Goal: Task Accomplishment & Management: Manage account settings

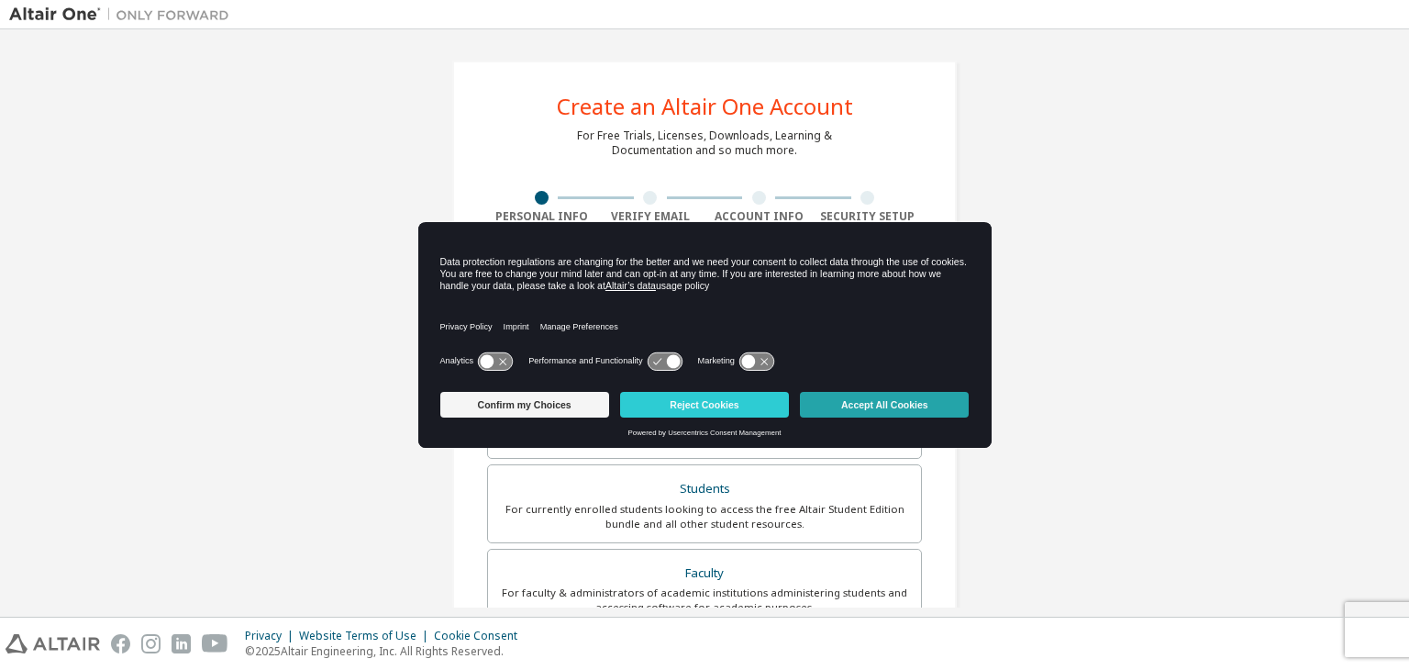
click at [898, 405] on button "Accept All Cookies" at bounding box center [884, 405] width 169 height 26
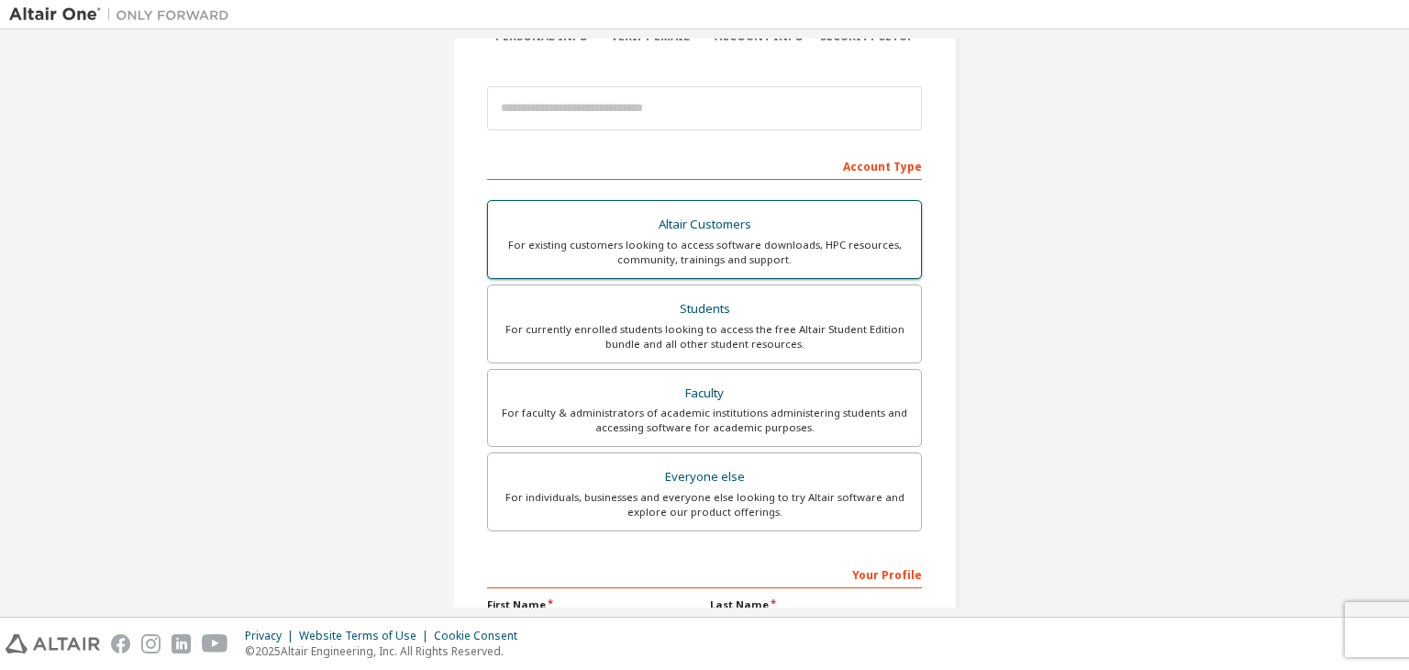
scroll to position [184, 0]
click at [844, 328] on div "For currently enrolled students looking to access the free Altair Student Editi…" at bounding box center [704, 332] width 411 height 29
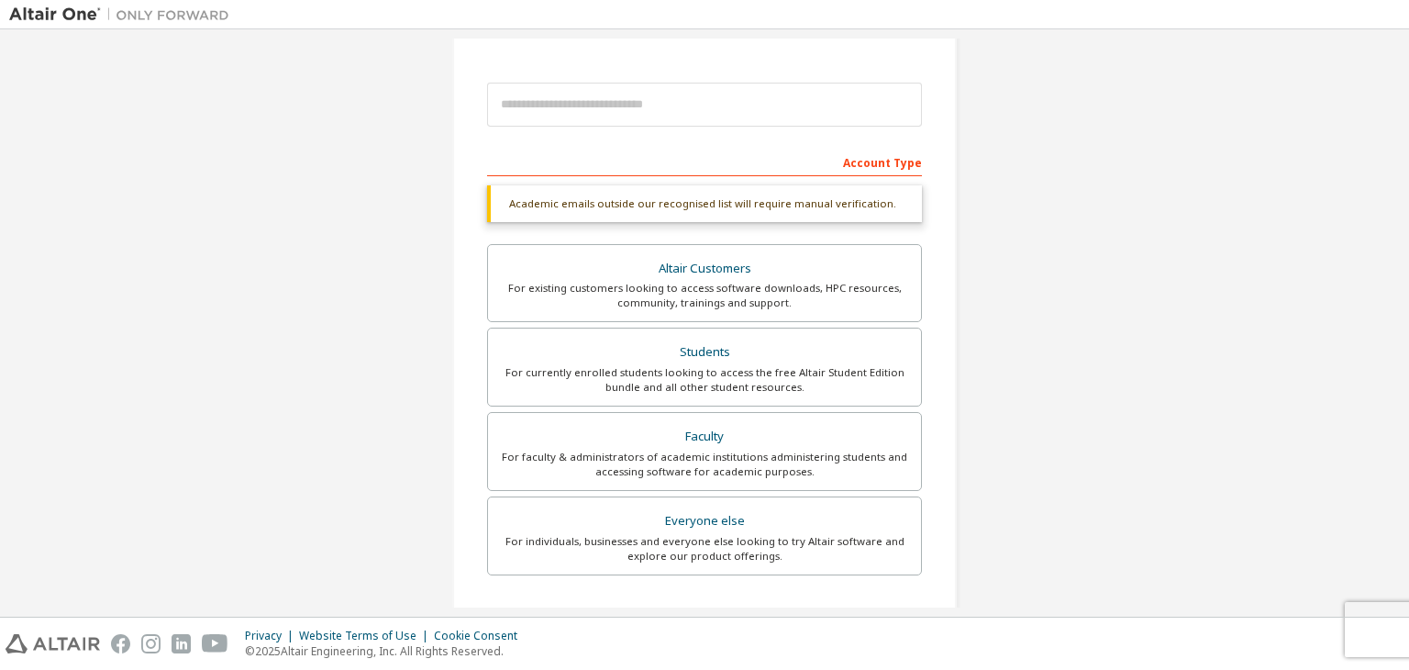
click at [789, 161] on div "Account Type" at bounding box center [704, 161] width 435 height 29
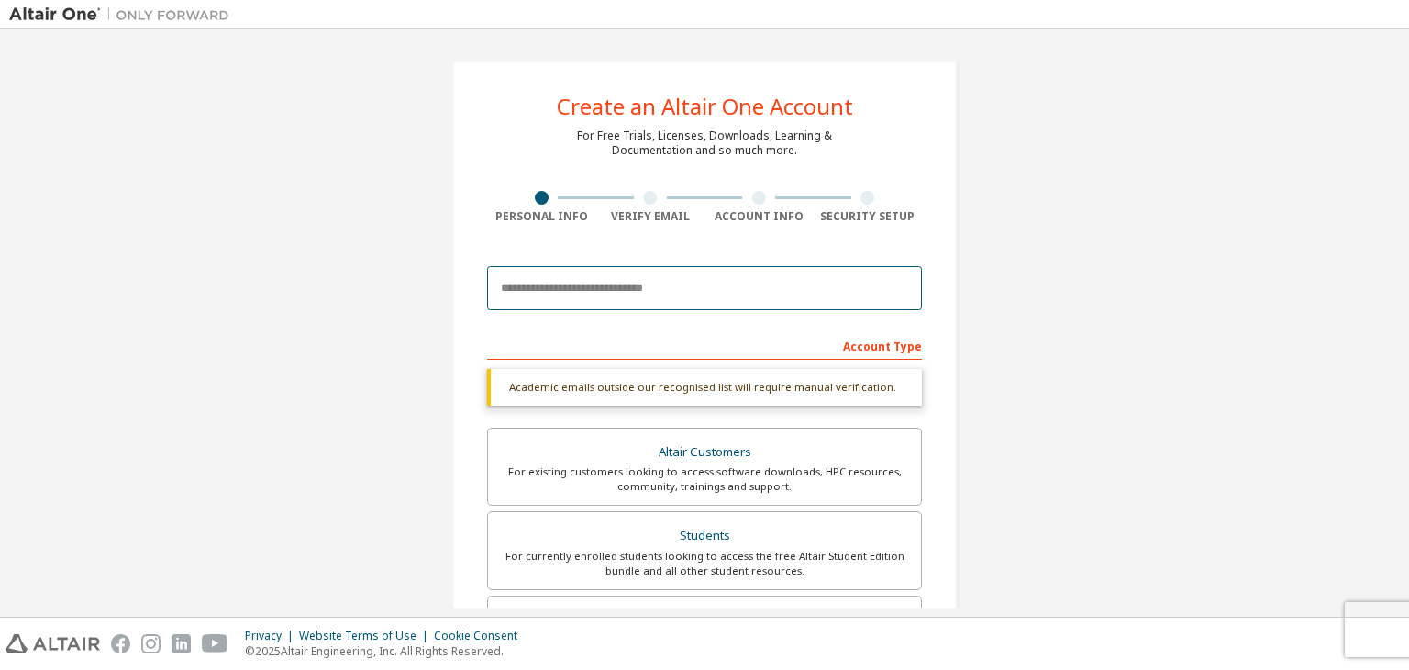
click at [804, 284] on input "email" at bounding box center [704, 288] width 435 height 44
click at [687, 291] on input "**********" at bounding box center [704, 288] width 435 height 44
type input "**********"
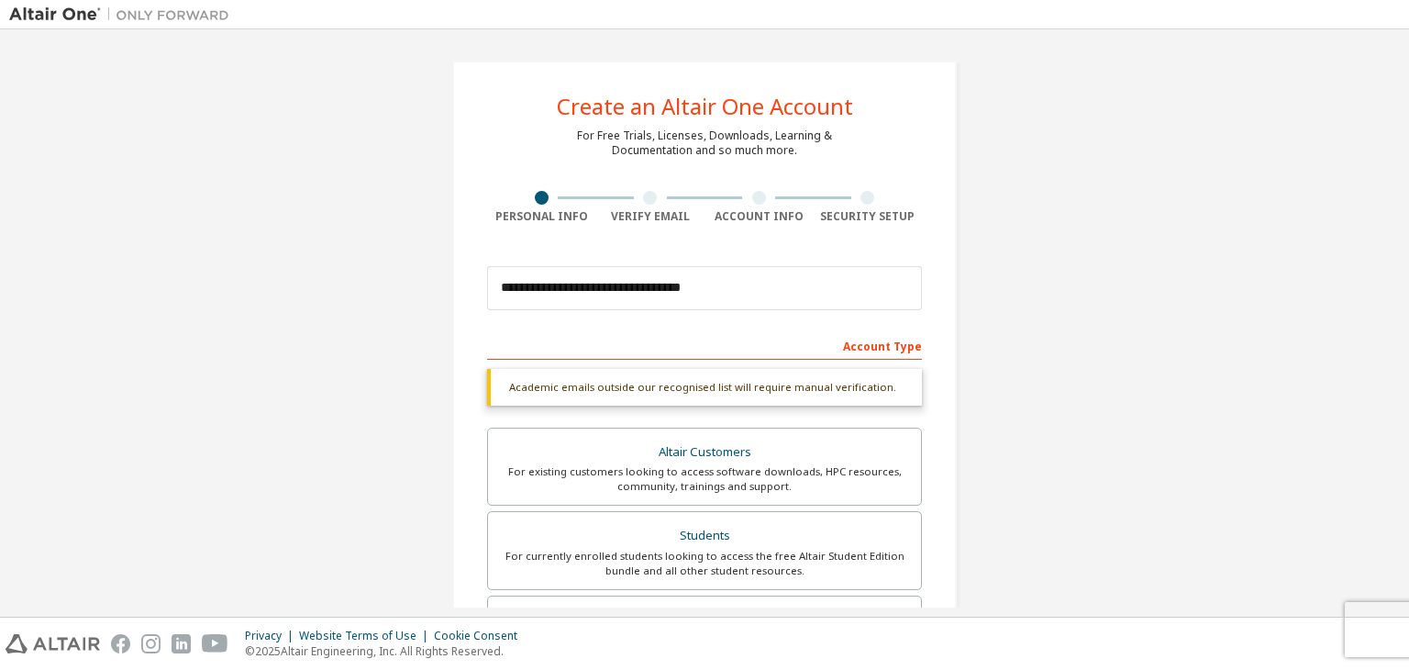
click at [1076, 363] on div "**********" at bounding box center [704, 548] width 1391 height 1019
click at [718, 276] on input "**********" at bounding box center [704, 288] width 435 height 44
click at [760, 416] on div "Academic emails outside our recognised list will require manual verification. Y…" at bounding box center [704, 566] width 435 height 395
click at [760, 342] on div "Account Type" at bounding box center [704, 344] width 435 height 29
click at [741, 284] on input "**********" at bounding box center [704, 288] width 435 height 44
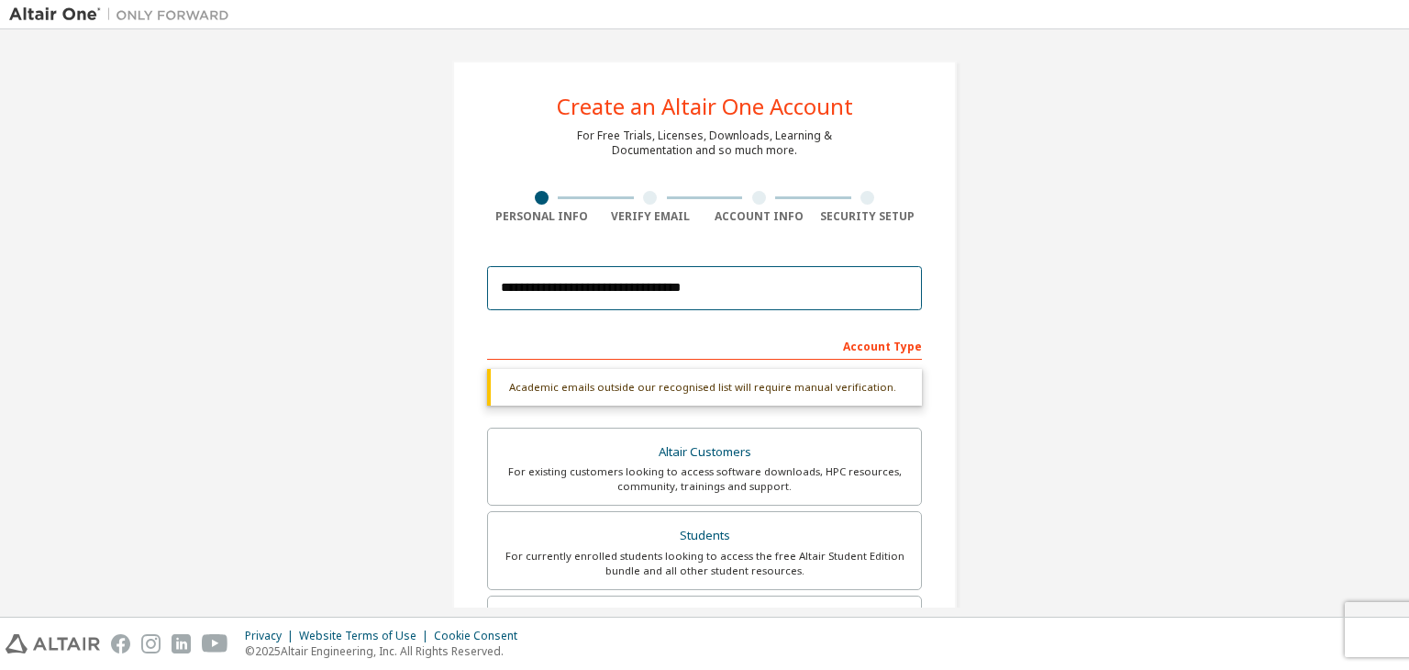
drag, startPoint x: 741, startPoint y: 284, endPoint x: 473, endPoint y: 283, distance: 268.9
click at [473, 283] on div "**********" at bounding box center [704, 548] width 505 height 975
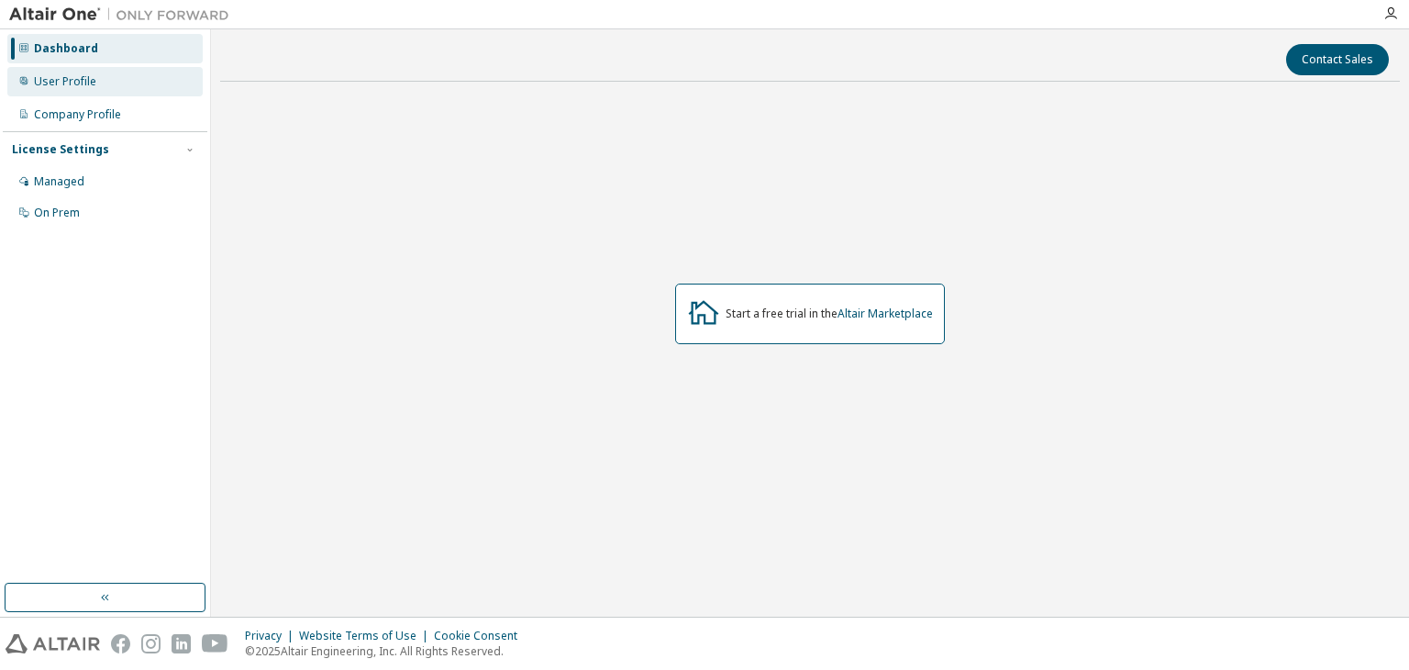
click at [85, 72] on div "User Profile" at bounding box center [104, 81] width 195 height 29
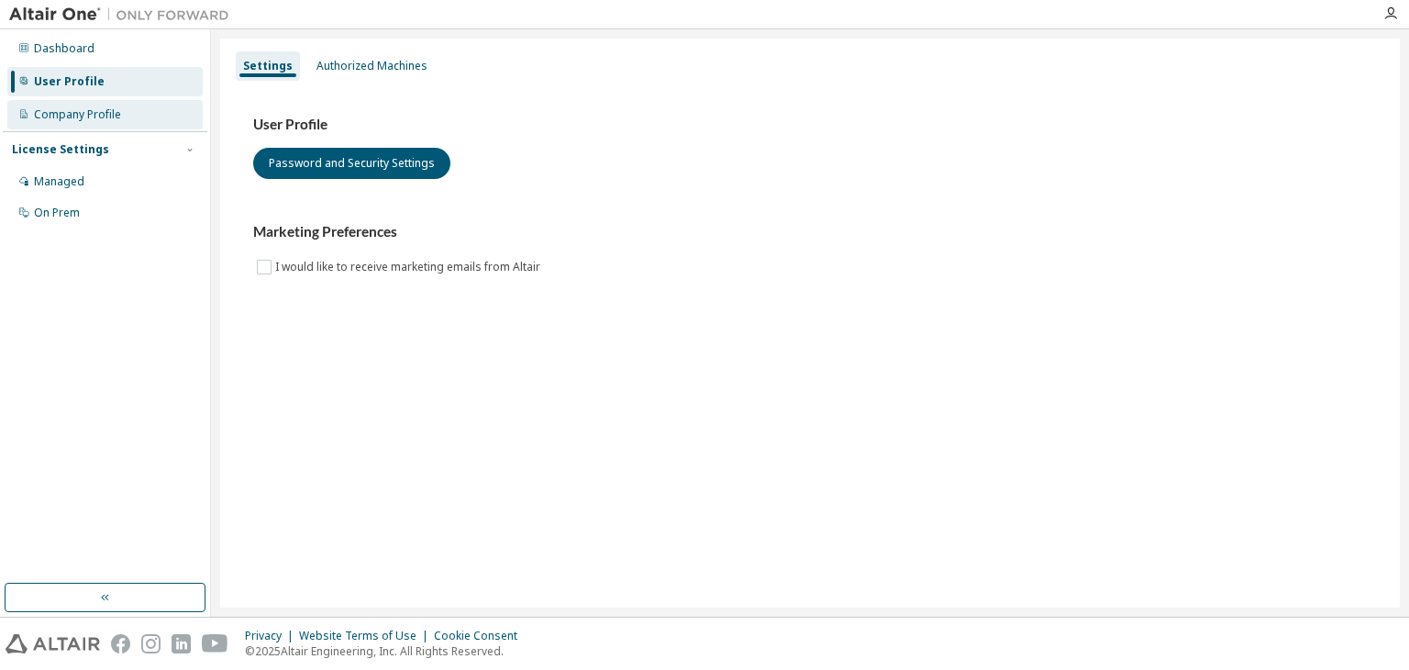
click at [88, 107] on div "Company Profile" at bounding box center [77, 114] width 87 height 15
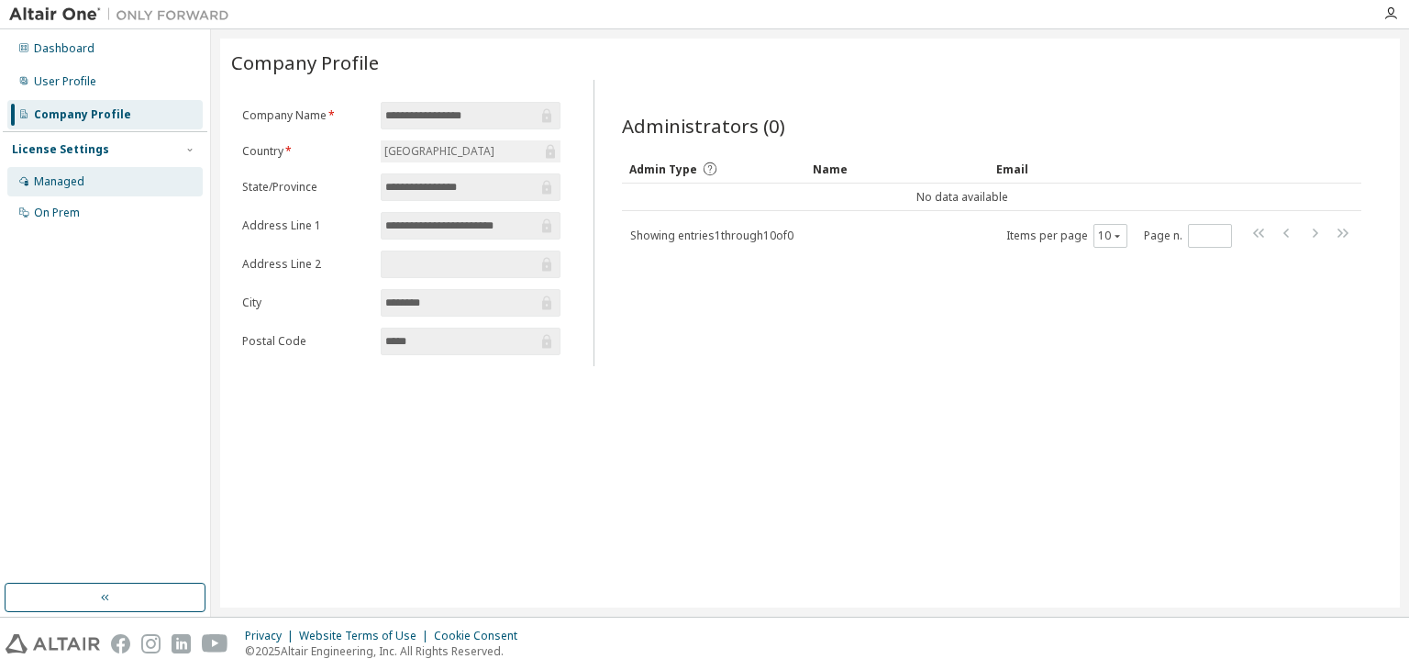
click at [87, 176] on div "Managed" at bounding box center [104, 181] width 195 height 29
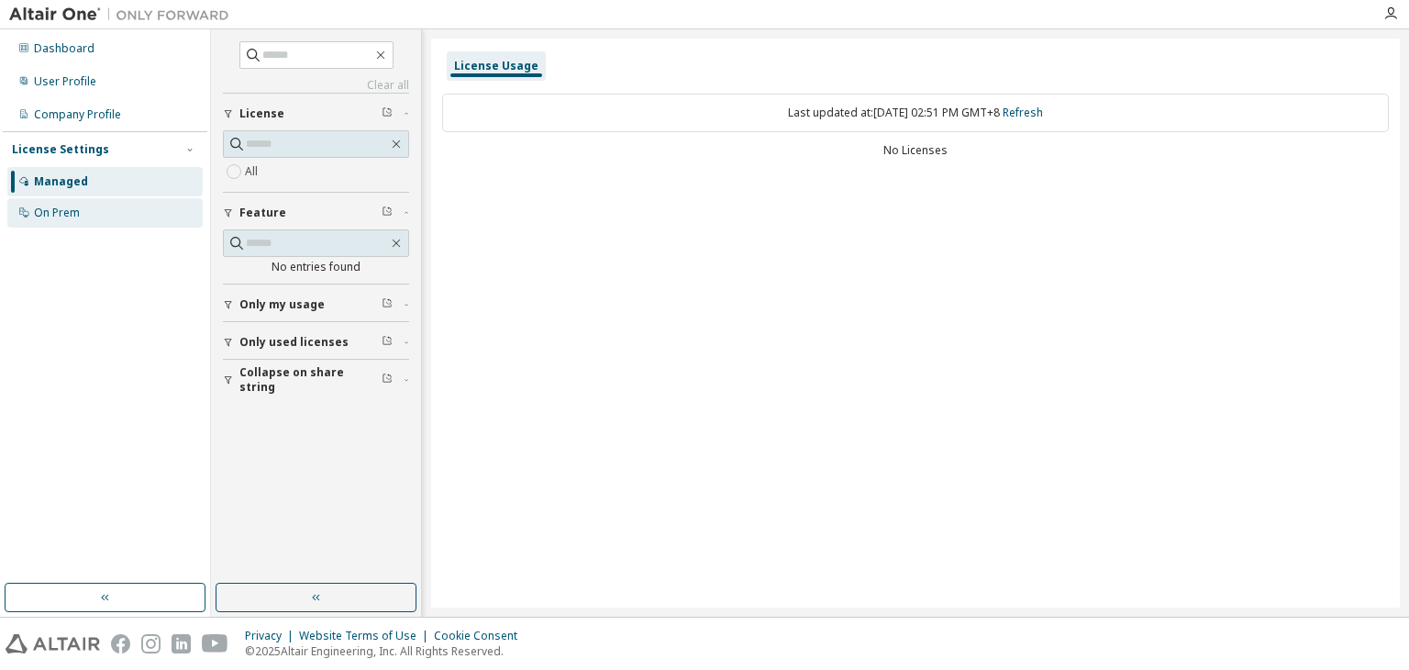
click at [88, 212] on div "On Prem" at bounding box center [104, 212] width 195 height 29
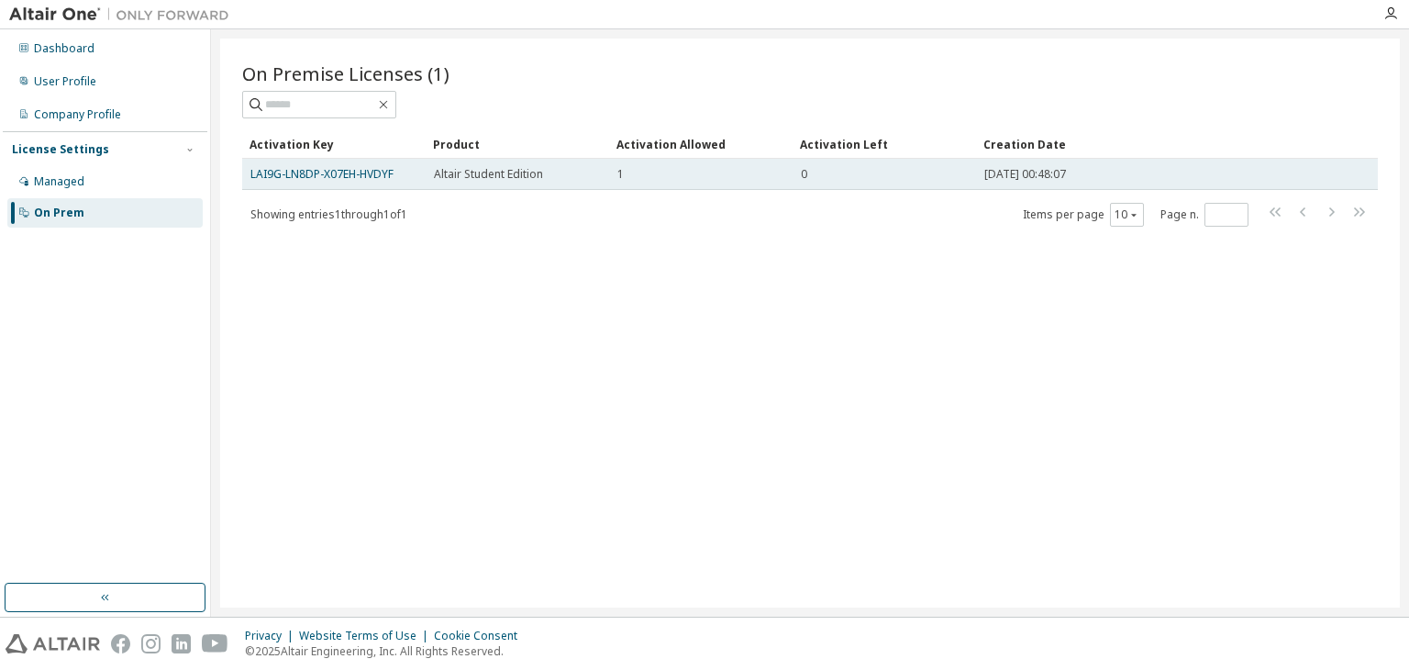
click at [672, 178] on div "1" at bounding box center [701, 174] width 167 height 15
click at [366, 174] on link "LAI9G-LN8DP-X07EH-HVDYF" at bounding box center [322, 174] width 143 height 16
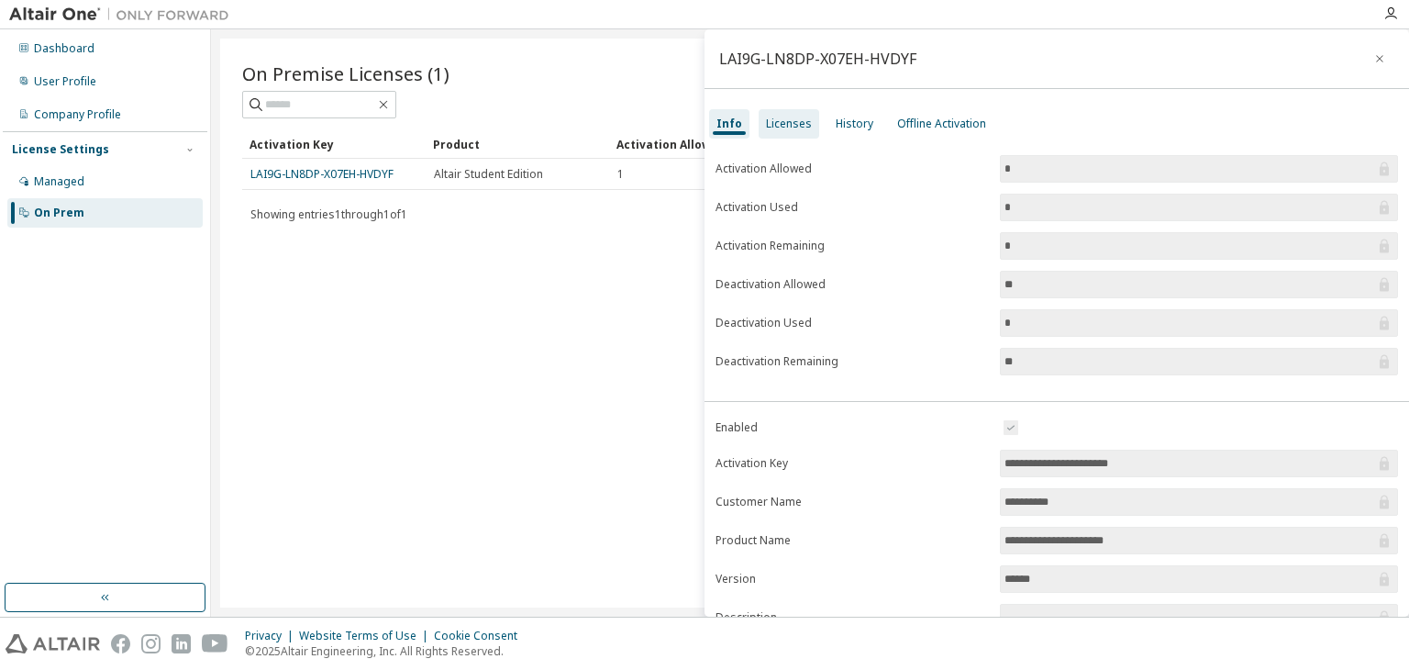
click at [807, 129] on div "Licenses" at bounding box center [789, 124] width 46 height 15
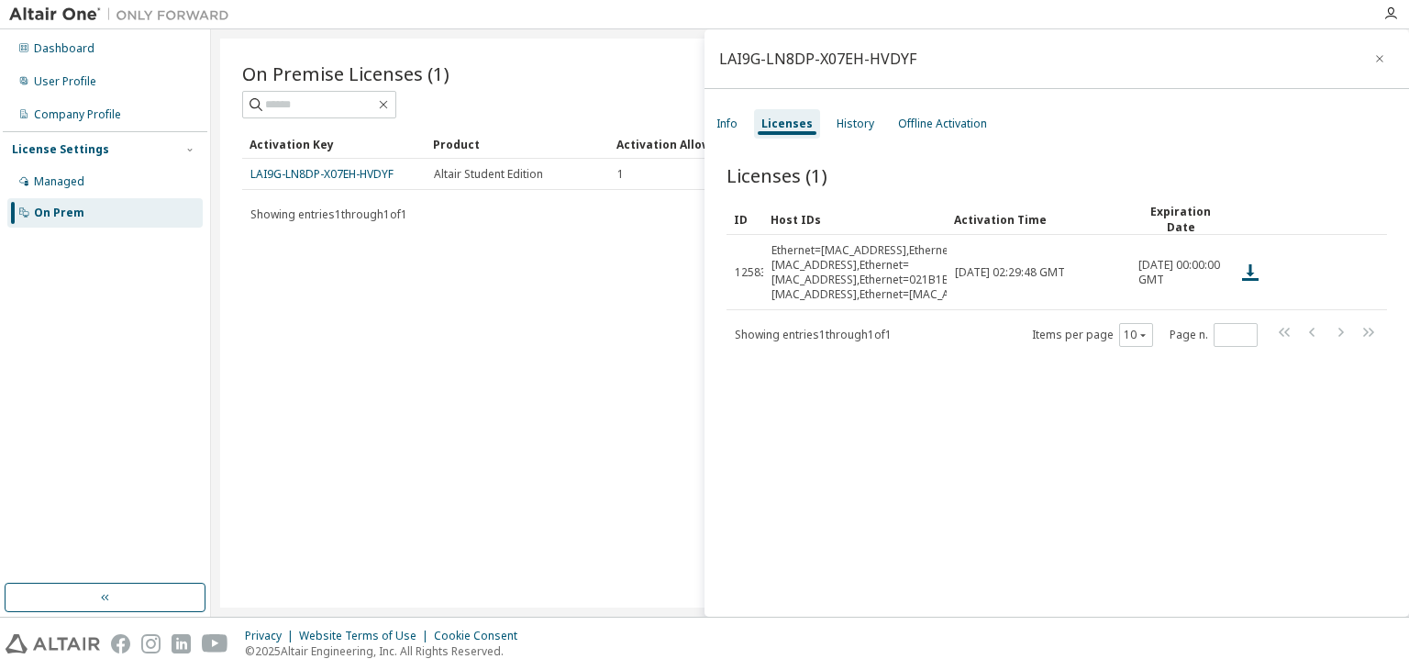
click at [1153, 430] on div "Licenses (1) Clear Load Save Save As Field Operator Value Select filter Select …" at bounding box center [1057, 392] width 705 height 505
click at [857, 131] on div "History" at bounding box center [856, 123] width 52 height 29
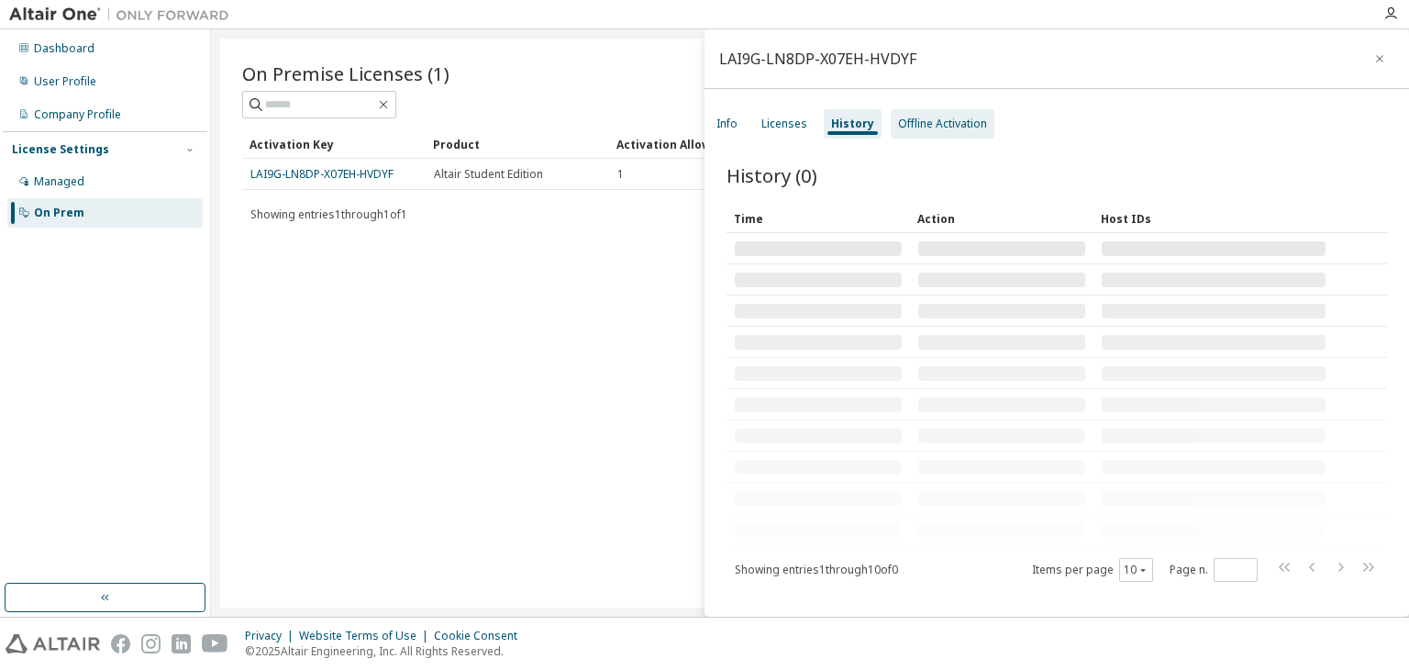
click at [938, 128] on div "Offline Activation" at bounding box center [942, 124] width 89 height 15
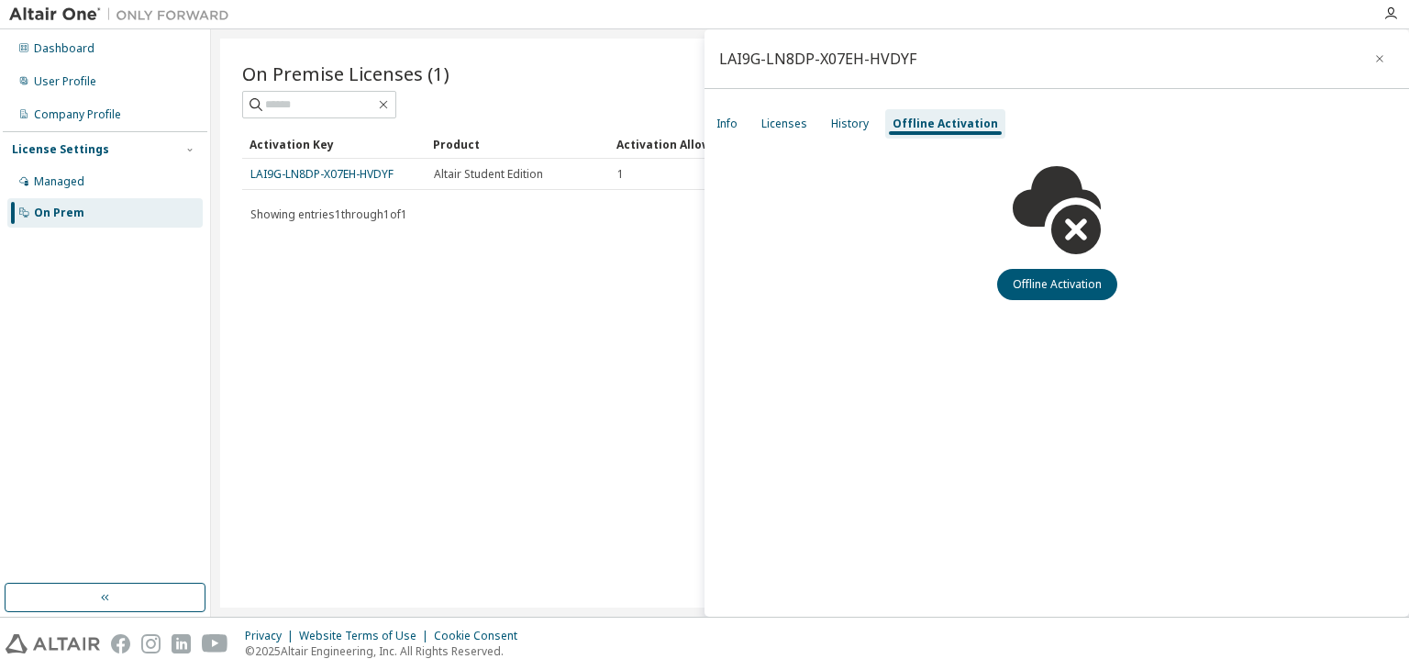
click at [874, 124] on div "Info Licenses History Offline Activation" at bounding box center [1057, 123] width 705 height 33
click at [851, 128] on div "History" at bounding box center [850, 124] width 38 height 15
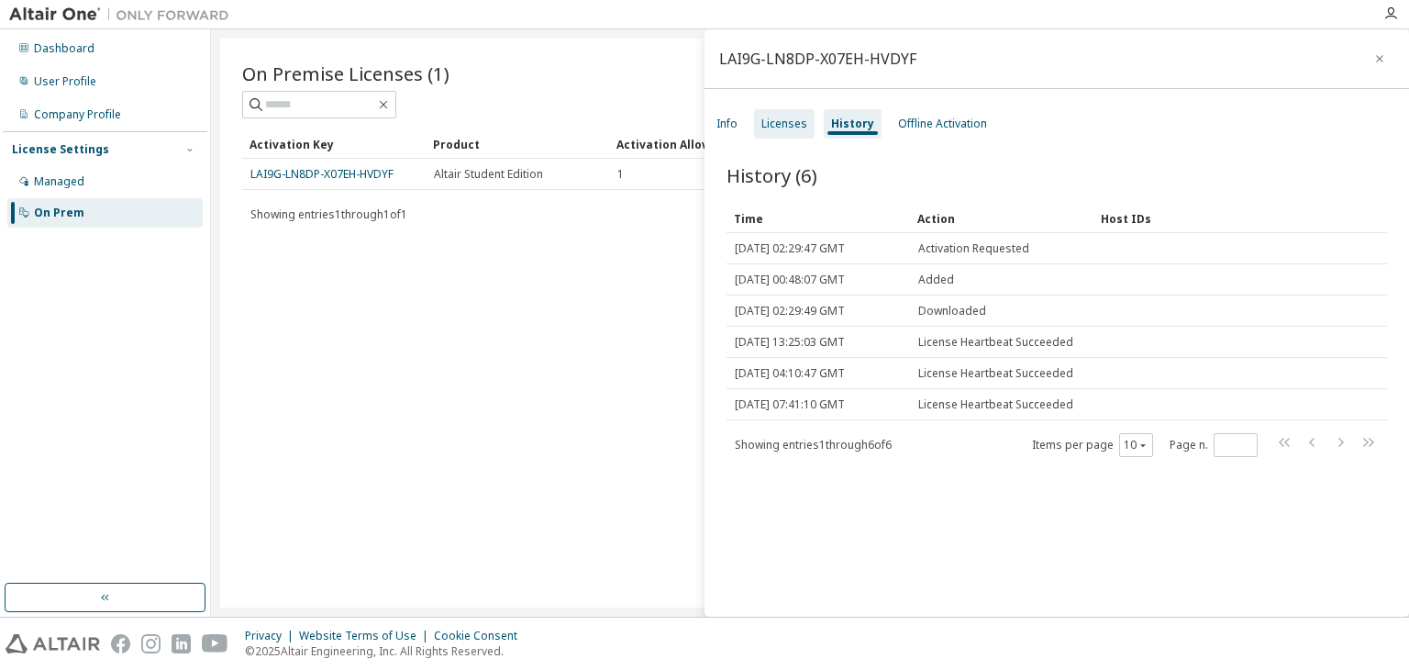
click at [796, 122] on div "Licenses" at bounding box center [785, 124] width 46 height 15
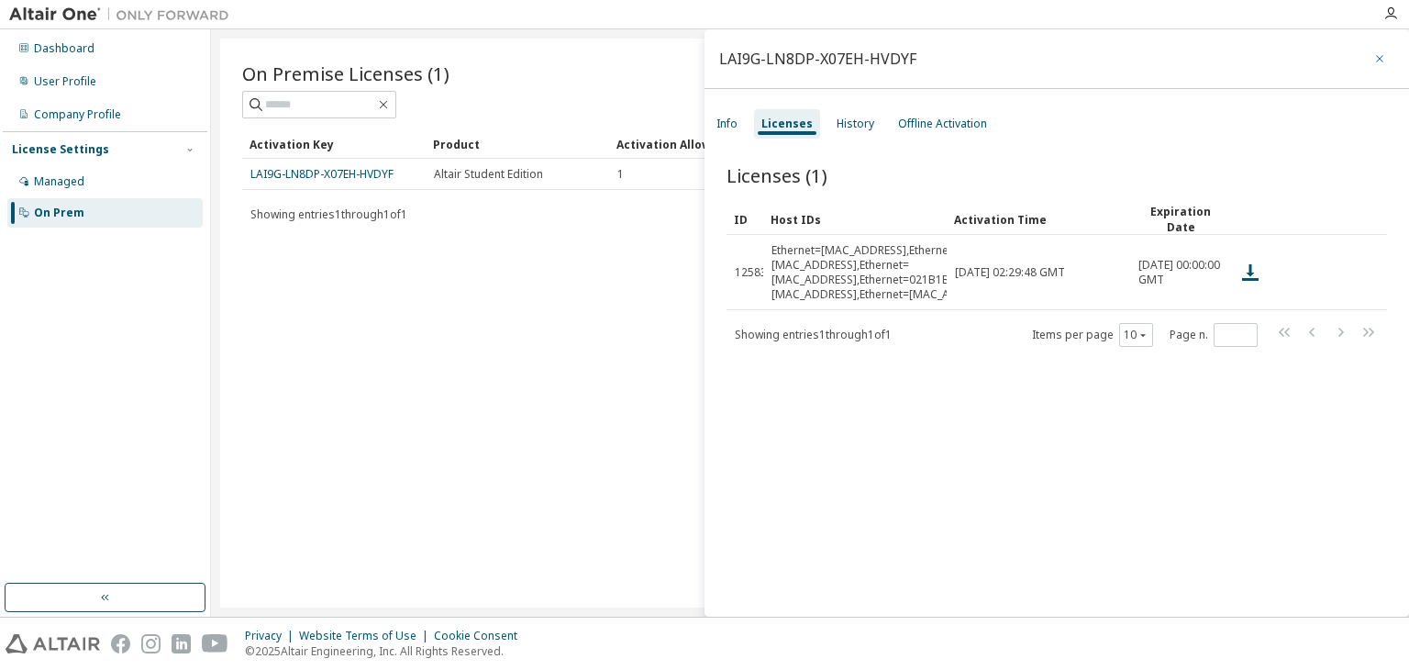
click at [1376, 57] on icon "button" at bounding box center [1379, 58] width 7 height 7
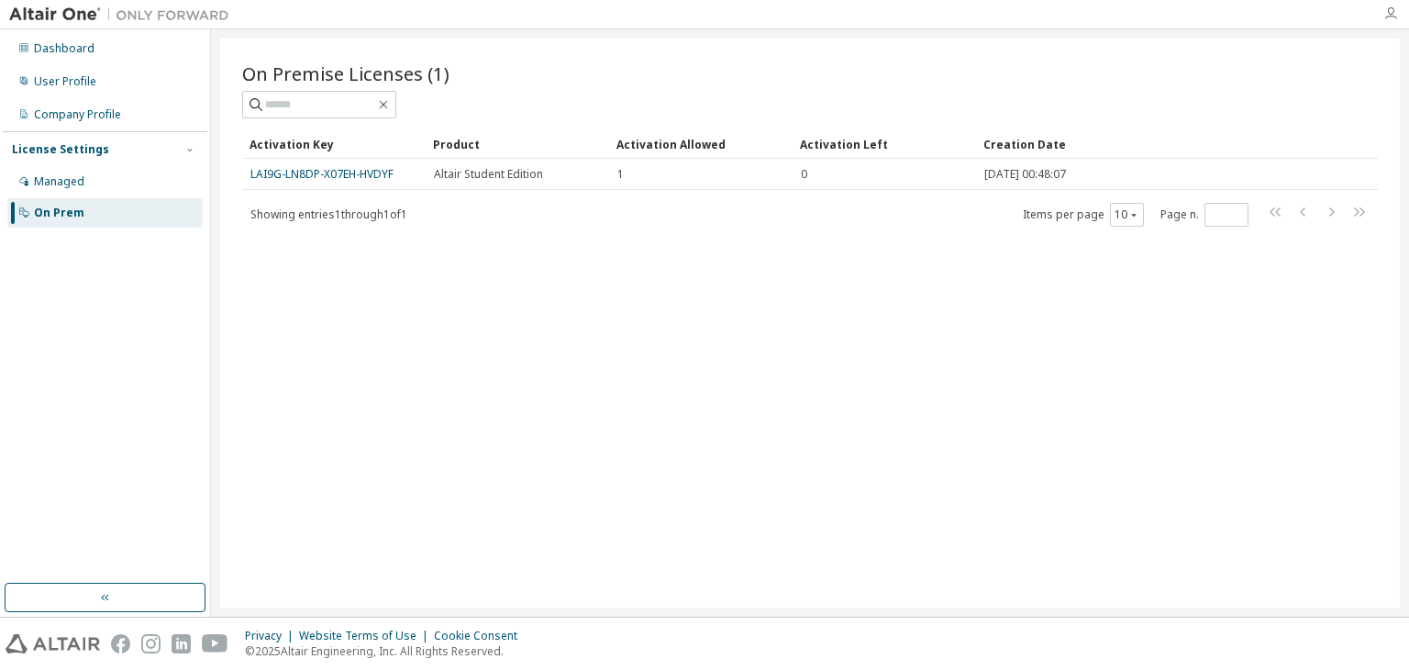
click at [1393, 12] on icon "button" at bounding box center [1391, 13] width 15 height 15
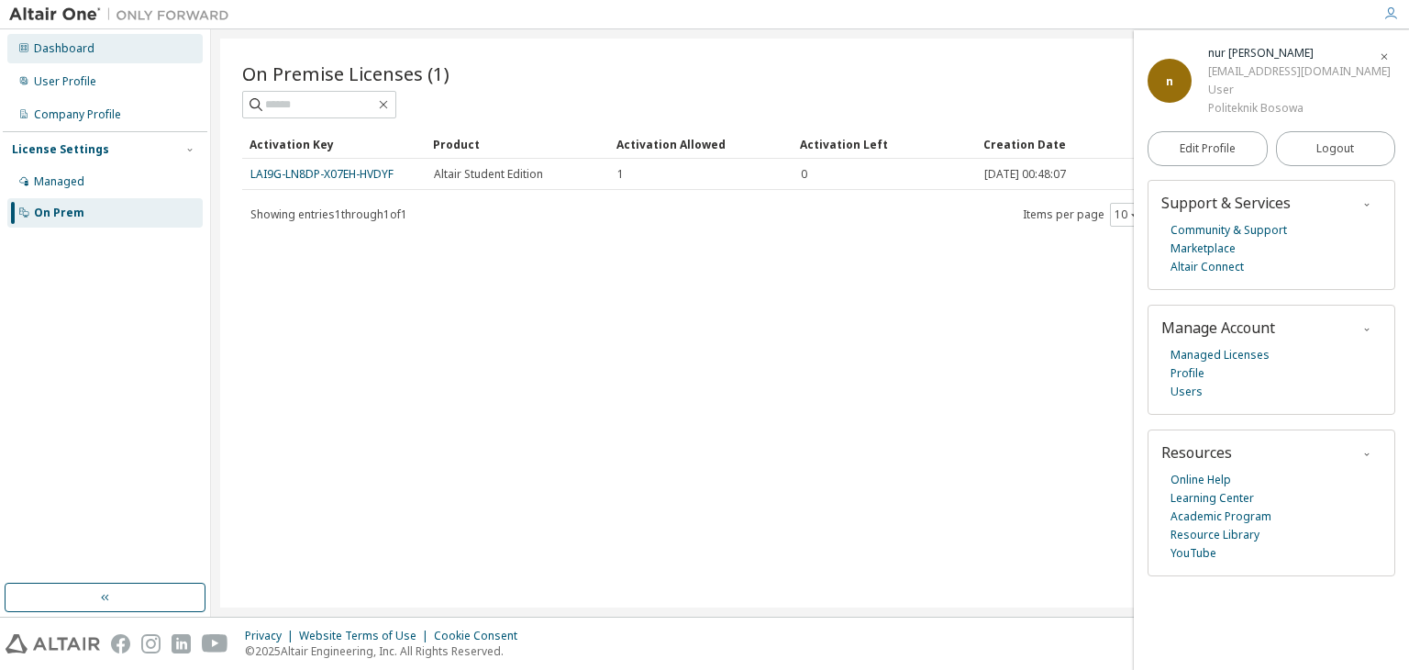
click at [99, 56] on div "Dashboard" at bounding box center [104, 48] width 195 height 29
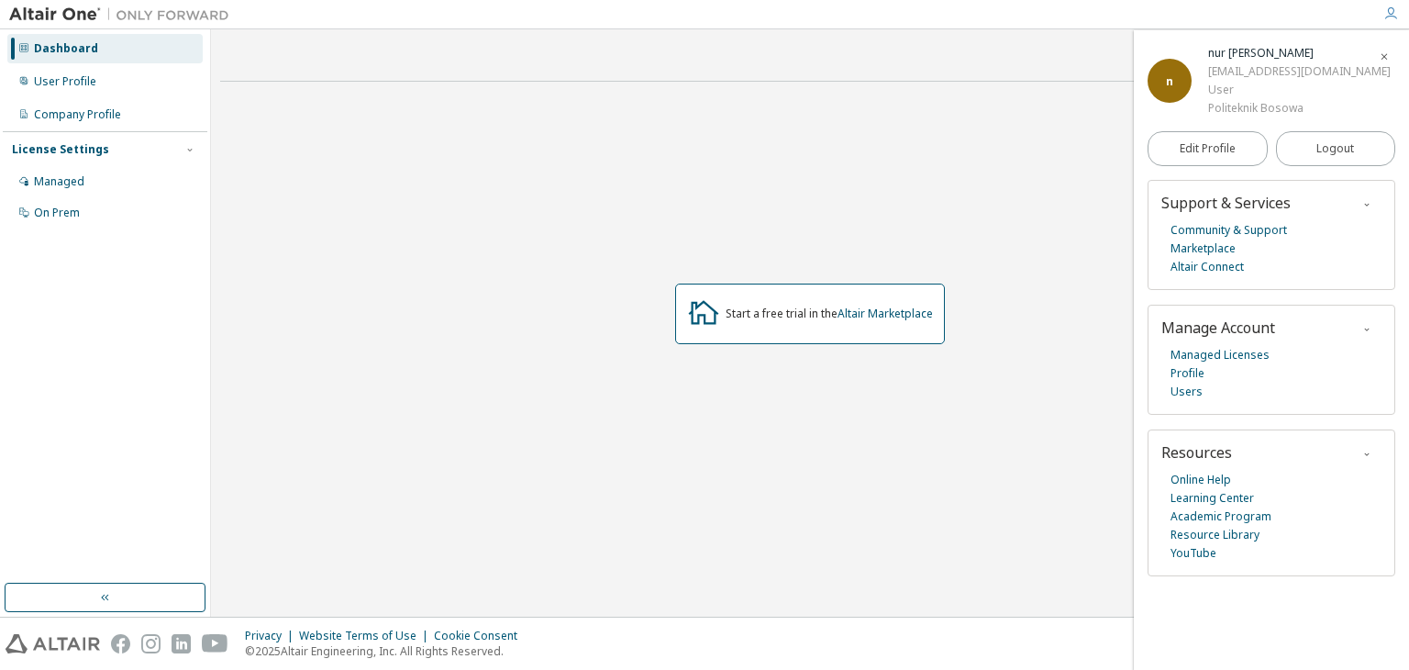
click at [1366, 328] on icon "button" at bounding box center [1367, 329] width 11 height 11
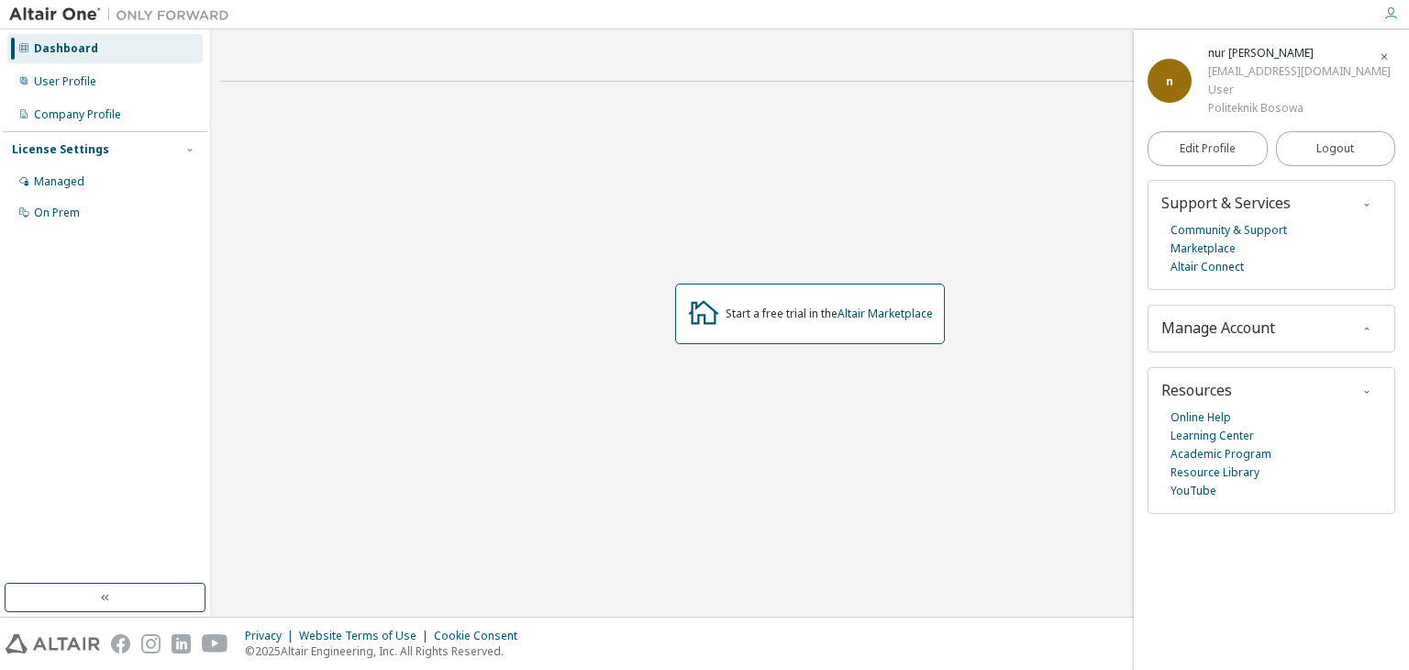
click at [1366, 328] on icon "button" at bounding box center [1367, 329] width 11 height 11
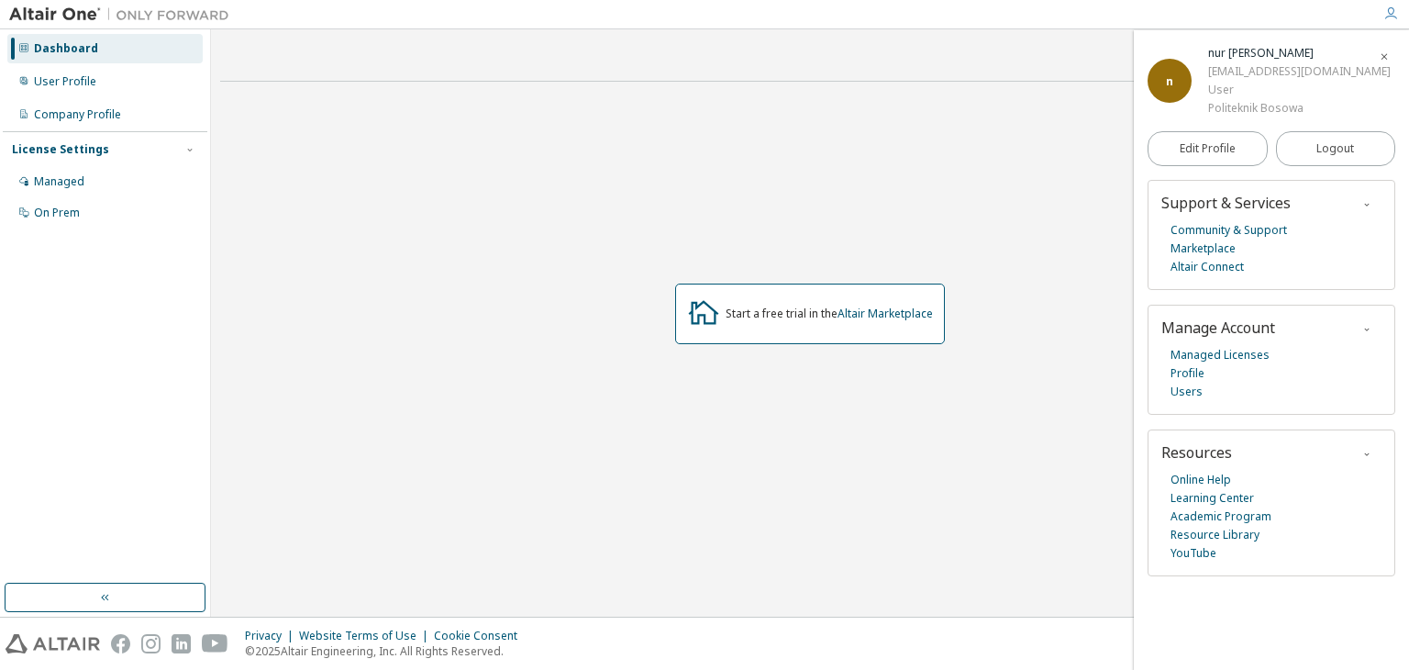
click at [86, 20] on img at bounding box center [123, 15] width 229 height 18
click at [82, 12] on img at bounding box center [123, 15] width 229 height 18
click at [186, 16] on img at bounding box center [123, 15] width 229 height 18
click at [1390, 55] on span "button" at bounding box center [1384, 55] width 18 height 29
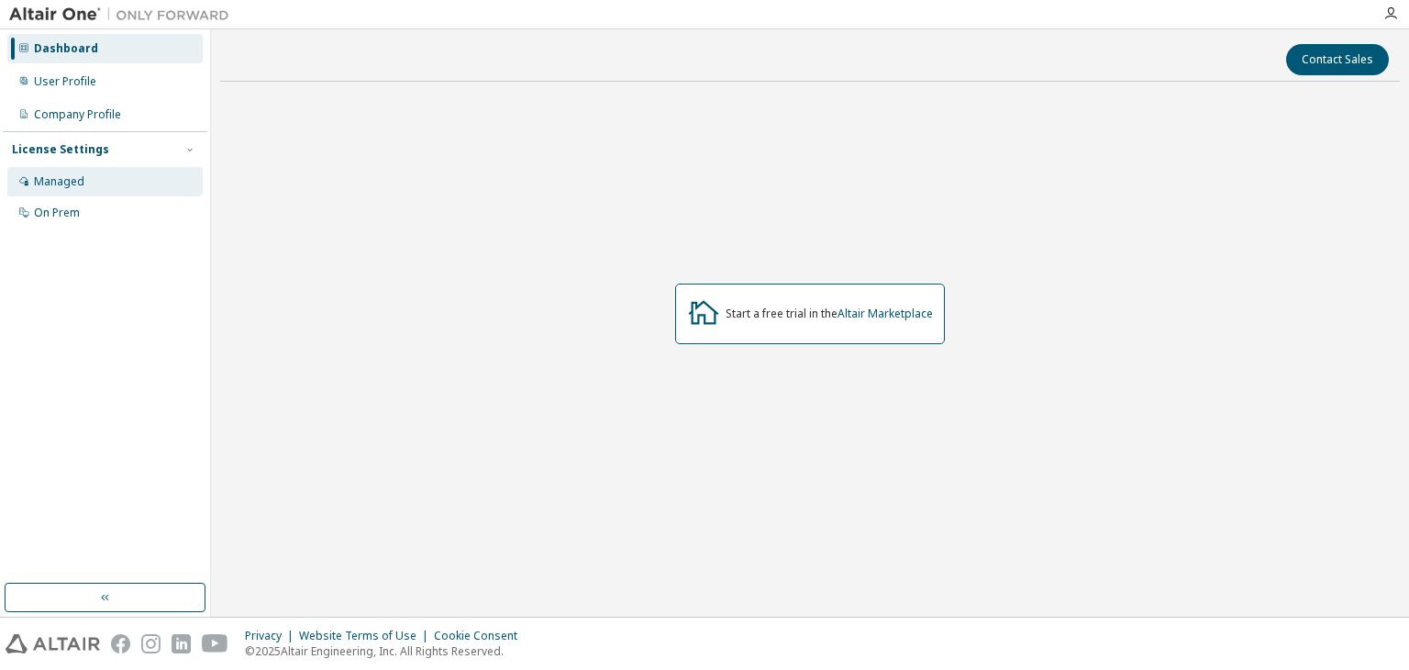
click at [77, 187] on div "Managed" at bounding box center [59, 181] width 50 height 15
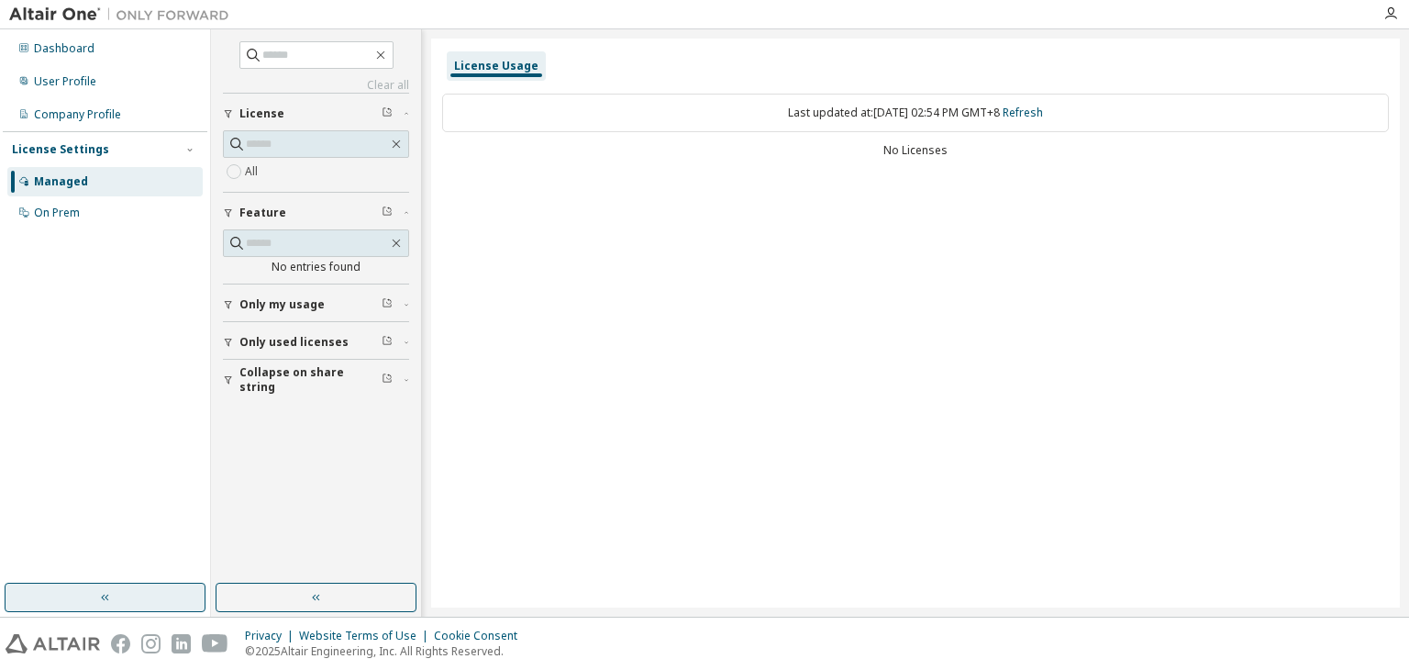
click at [134, 605] on button "button" at bounding box center [105, 597] width 201 height 29
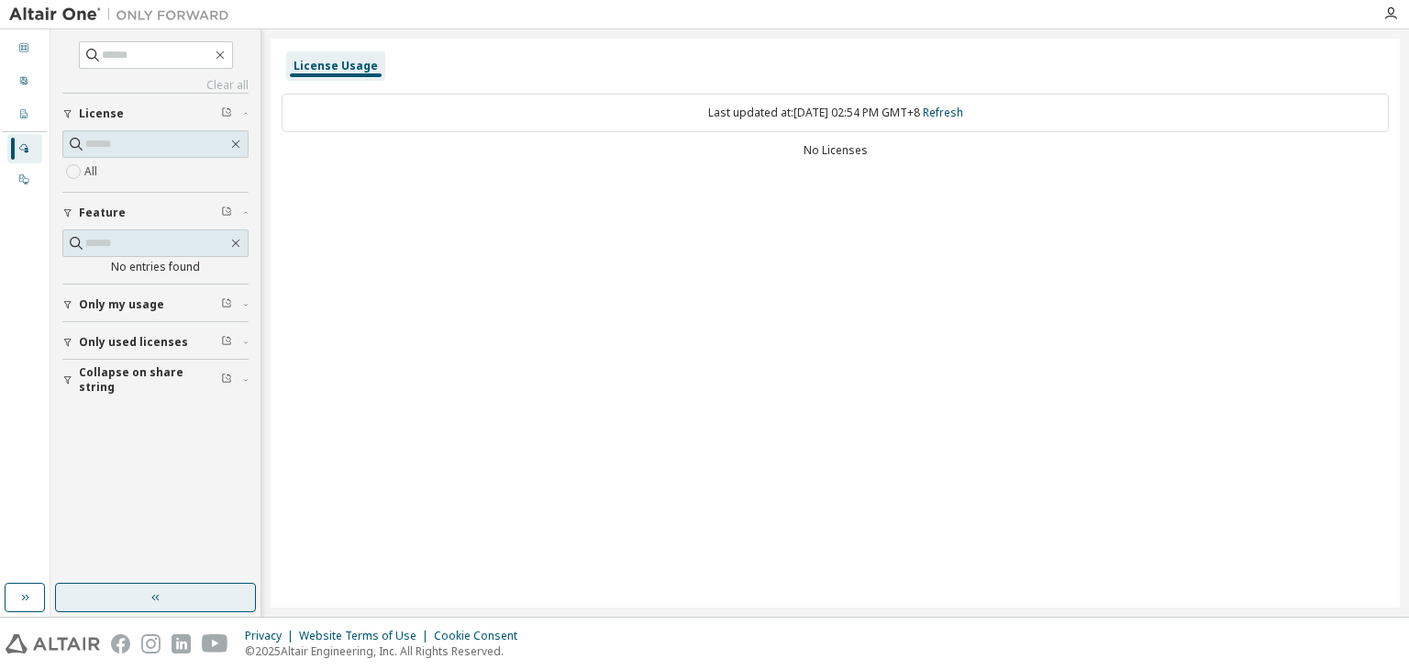
click at [134, 603] on button "button" at bounding box center [155, 597] width 201 height 29
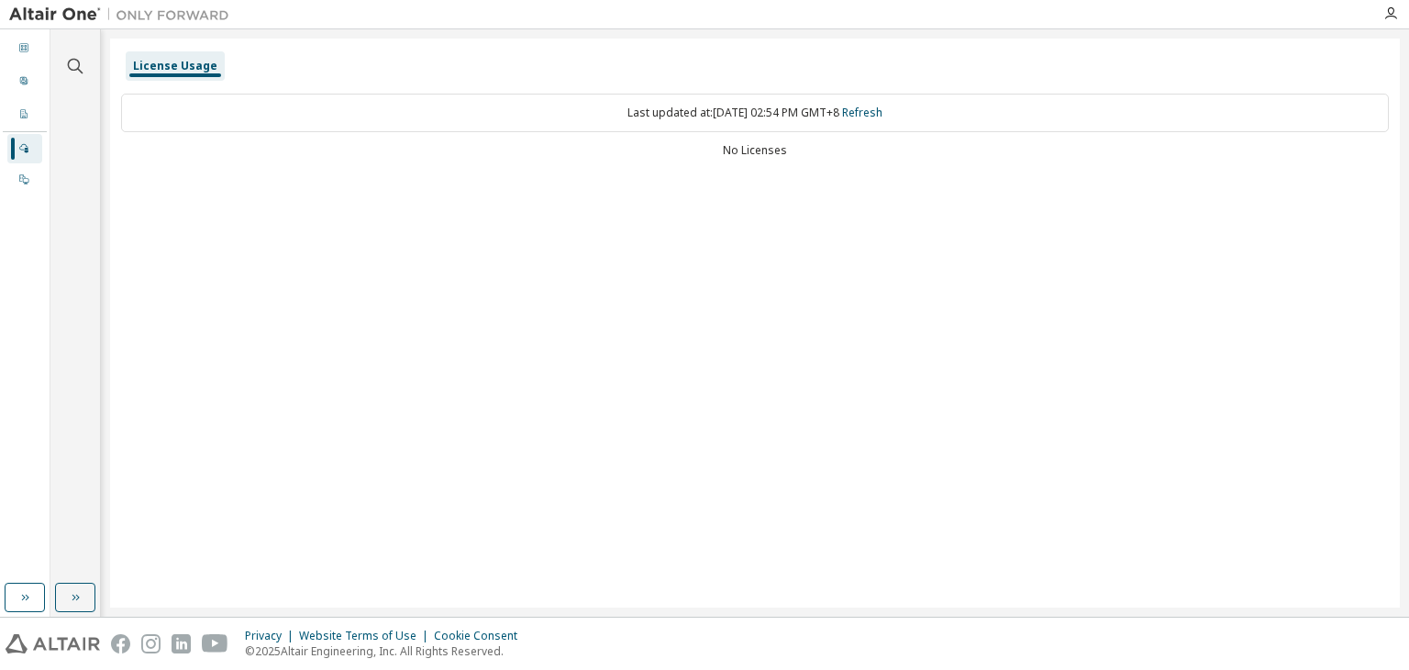
click at [93, 12] on img at bounding box center [123, 15] width 229 height 18
